Goal: Information Seeking & Learning: Understand process/instructions

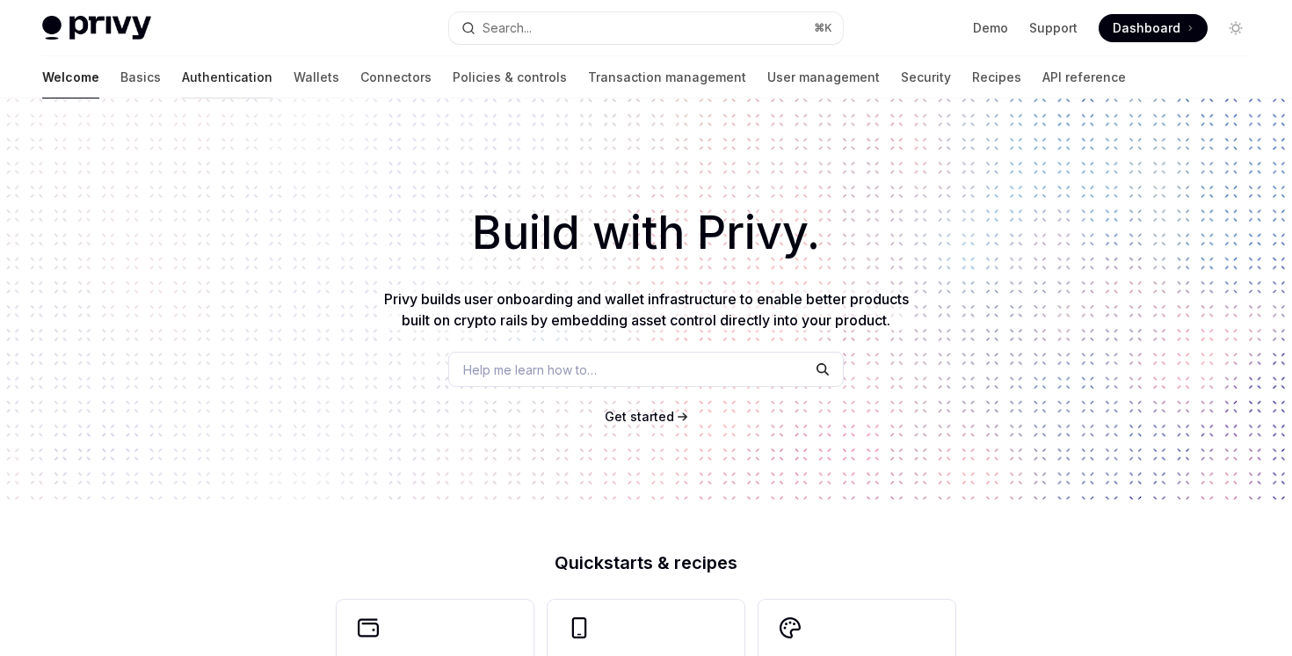
click at [182, 89] on link "Authentication" at bounding box center [227, 77] width 91 height 42
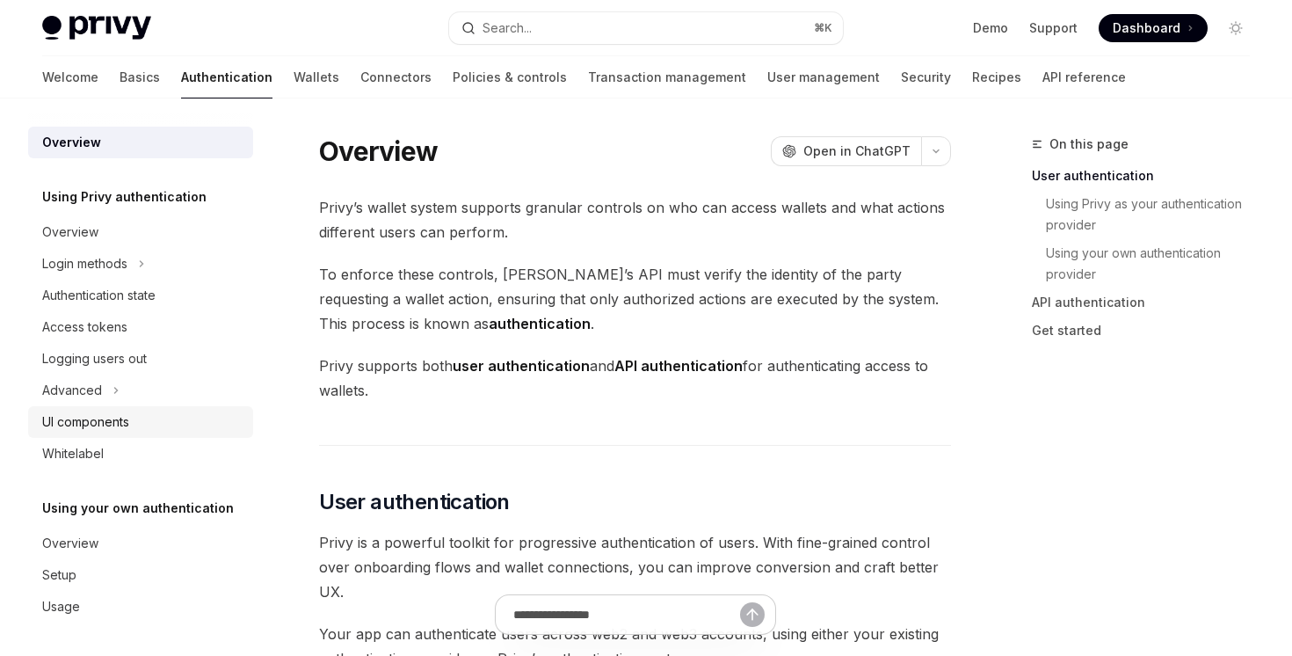
click at [103, 409] on link "UI components" at bounding box center [140, 422] width 225 height 32
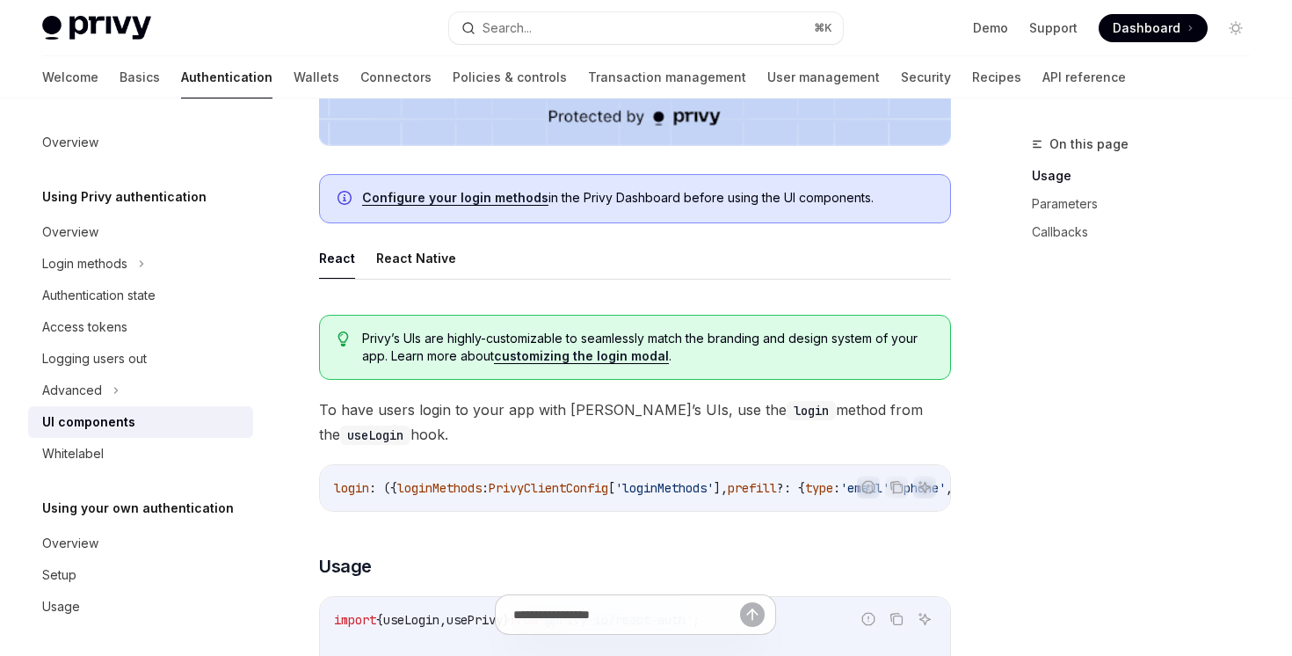
scroll to position [649, 0]
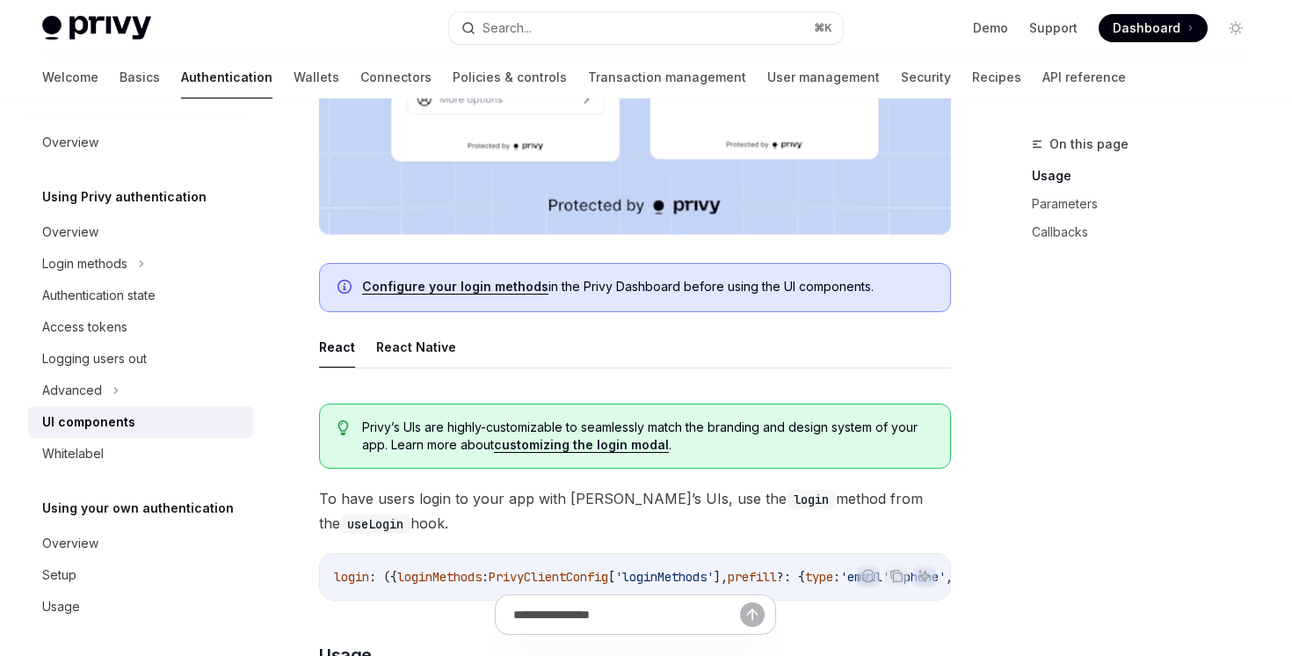
click at [581, 438] on link "customizing the login modal" at bounding box center [581, 445] width 175 height 16
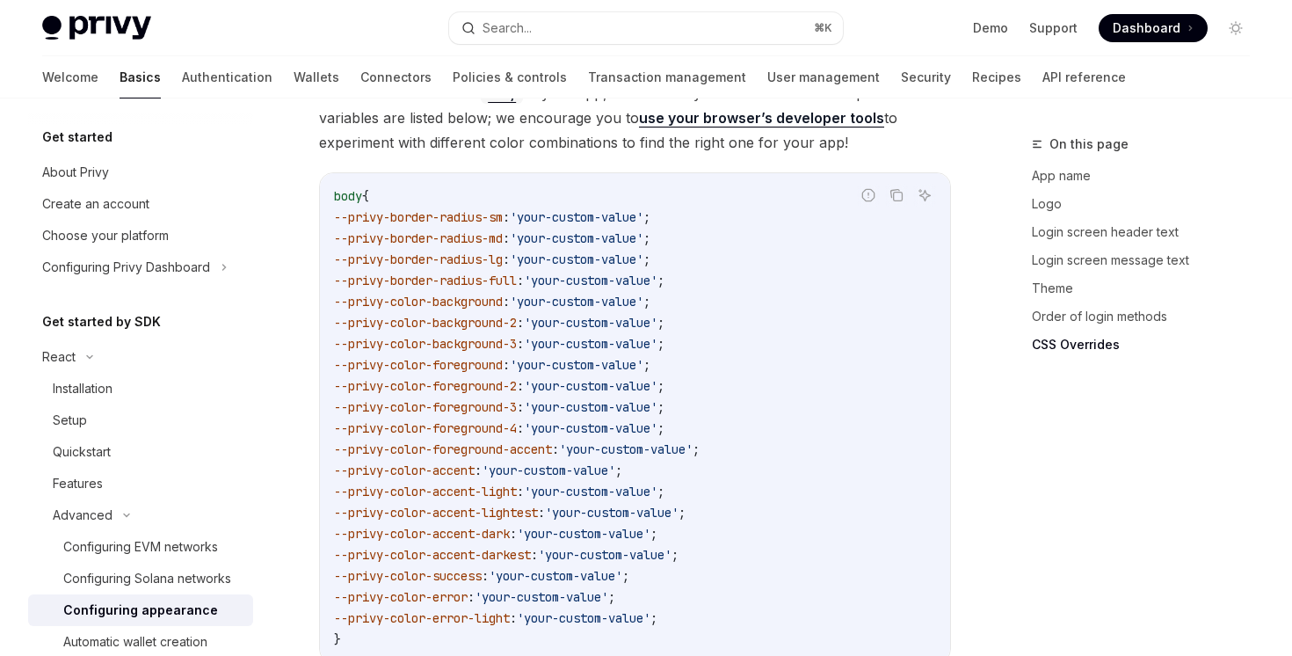
scroll to position [4624, 0]
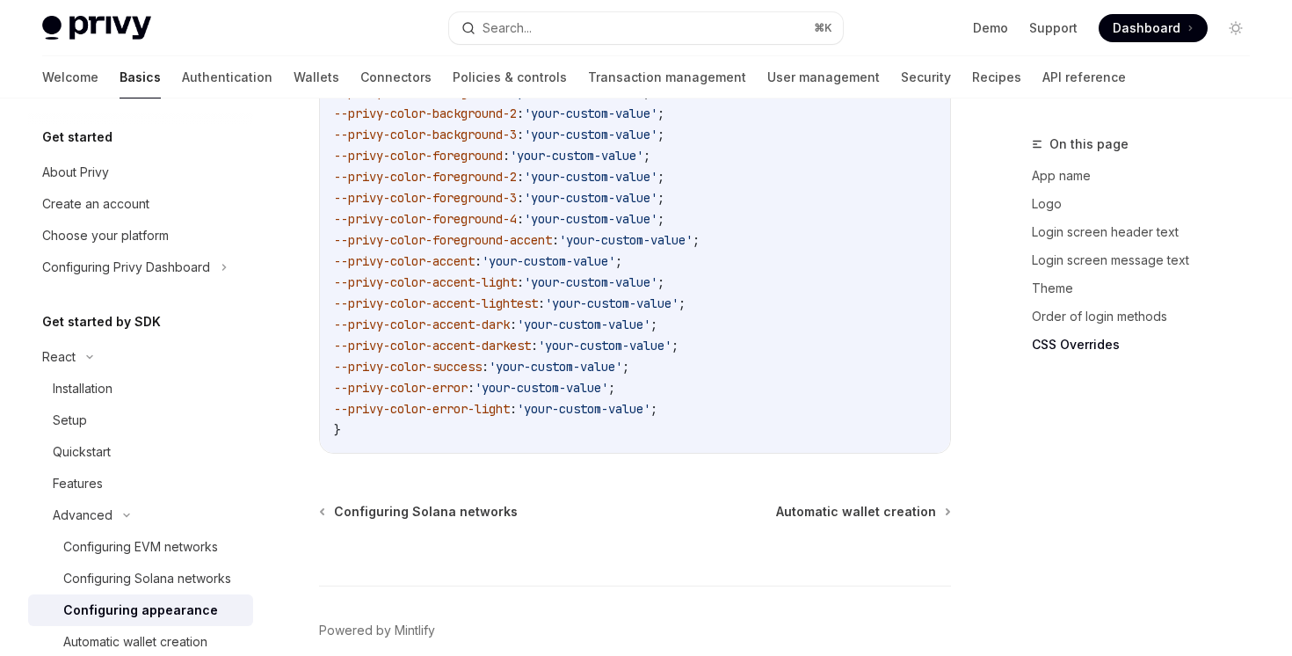
type textarea "*"
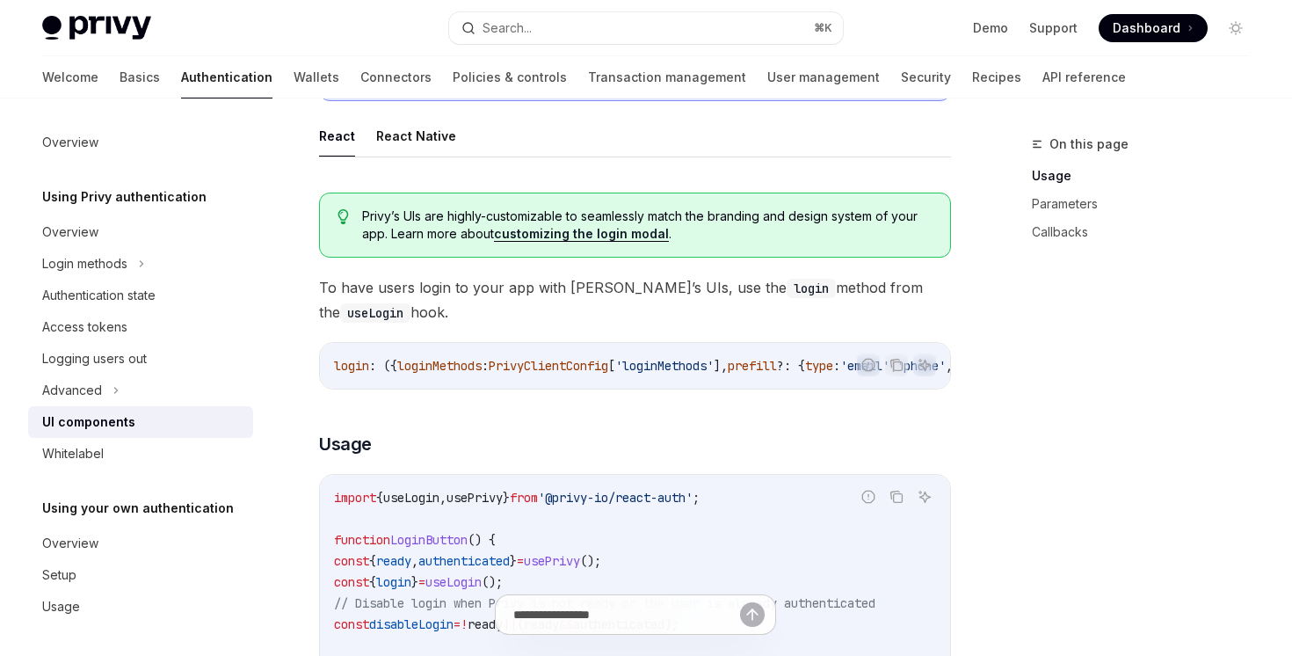
scroll to position [649, 0]
